Goal: Information Seeking & Learning: Compare options

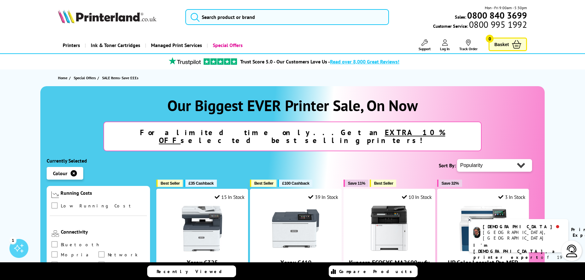
scroll to position [221, 0]
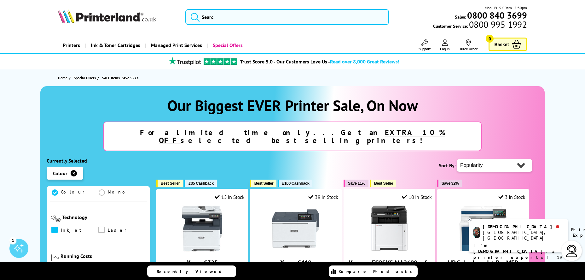
click at [55, 226] on span at bounding box center [54, 229] width 6 height 6
click at [61, 227] on input "checkbox" at bounding box center [61, 227] width 0 height 0
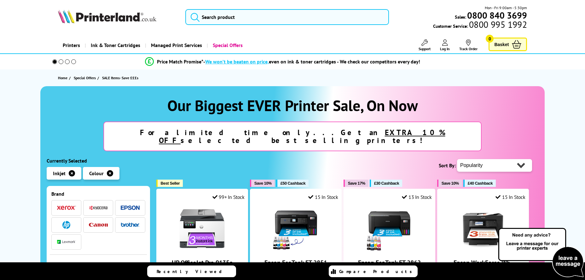
scroll to position [126, 0]
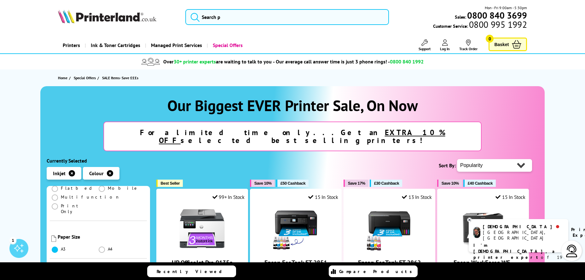
click at [57, 246] on span at bounding box center [55, 249] width 6 height 6
click at [61, 247] on input "radio" at bounding box center [61, 247] width 0 height 0
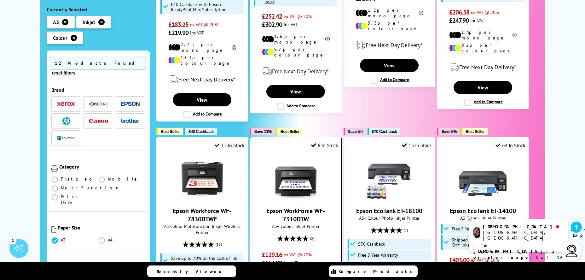
scroll to position [347, 0]
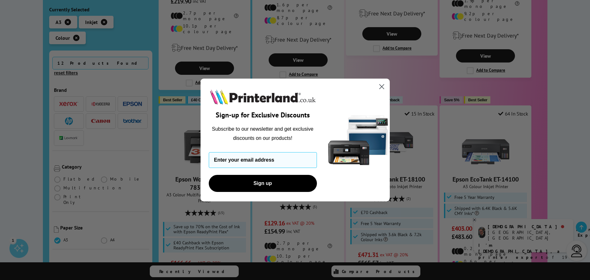
click at [381, 86] on icon "Close dialog" at bounding box center [381, 86] width 4 height 4
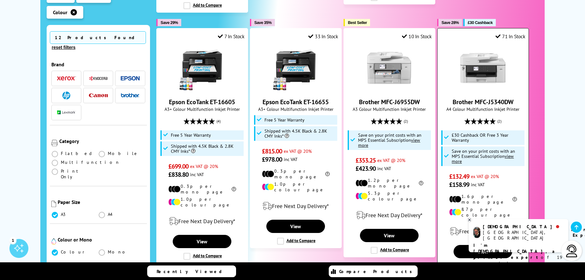
scroll to position [788, 0]
